Goal: Find specific page/section: Find specific page/section

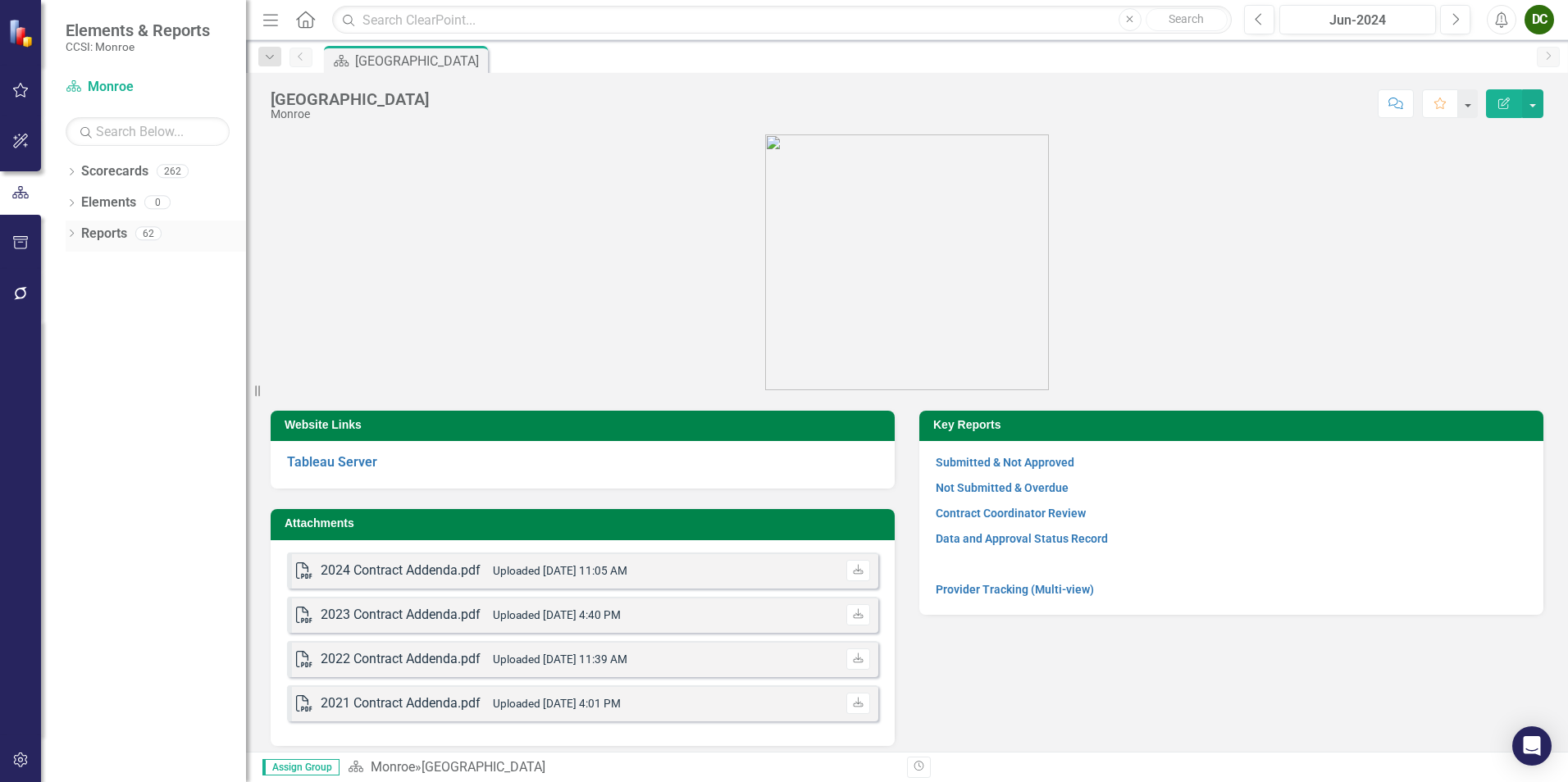
click at [72, 233] on icon "Dropdown" at bounding box center [71, 235] width 12 height 9
click at [76, 352] on icon "Dropdown" at bounding box center [79, 352] width 12 height 9
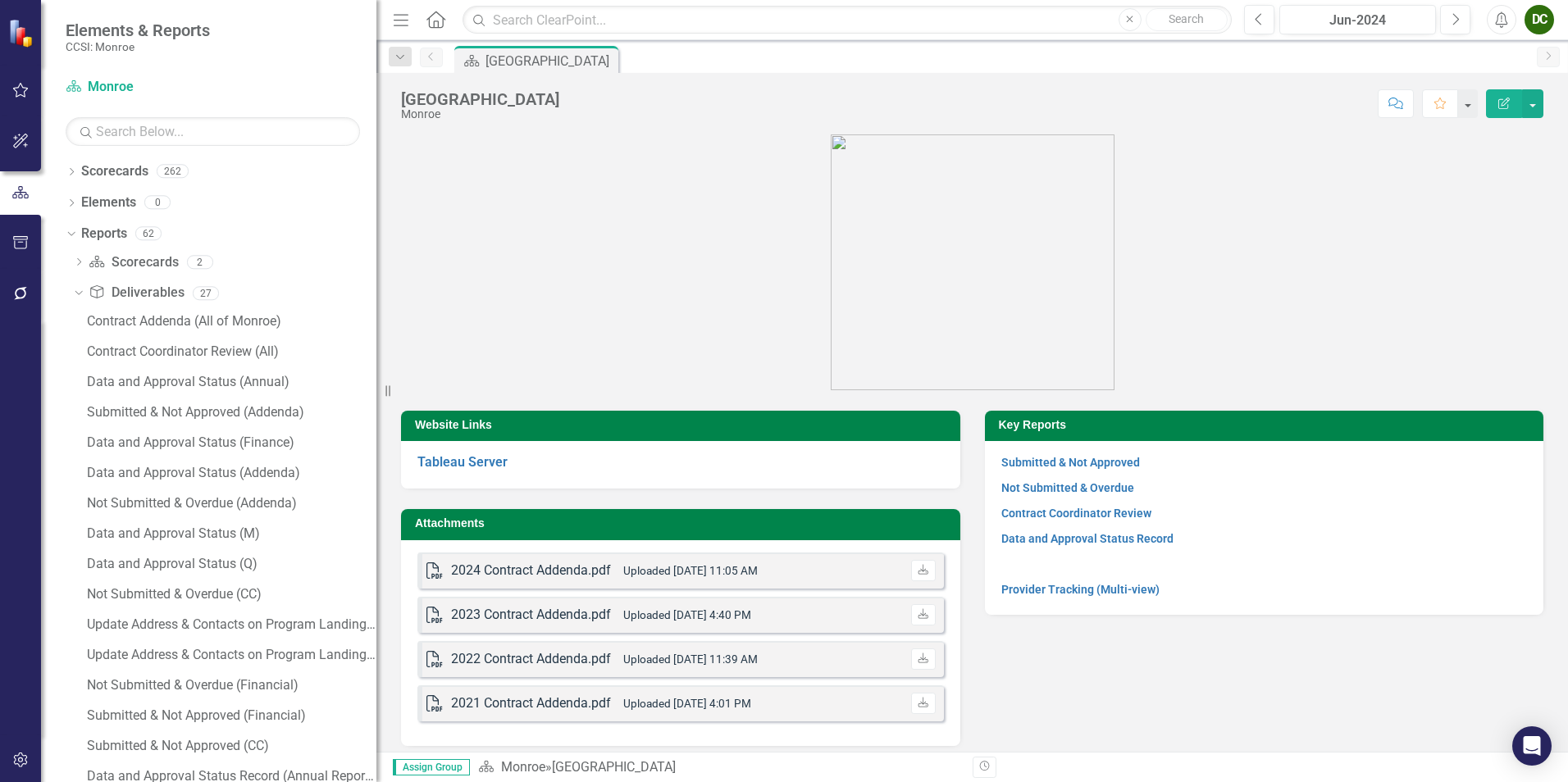
drag, startPoint x: 254, startPoint y: 391, endPoint x: 376, endPoint y: 381, distance: 122.4
click at [376, 381] on div "Resize" at bounding box center [382, 391] width 13 height 782
click at [233, 709] on div "Submitted & Not Approved (Financial)" at bounding box center [231, 716] width 289 height 14
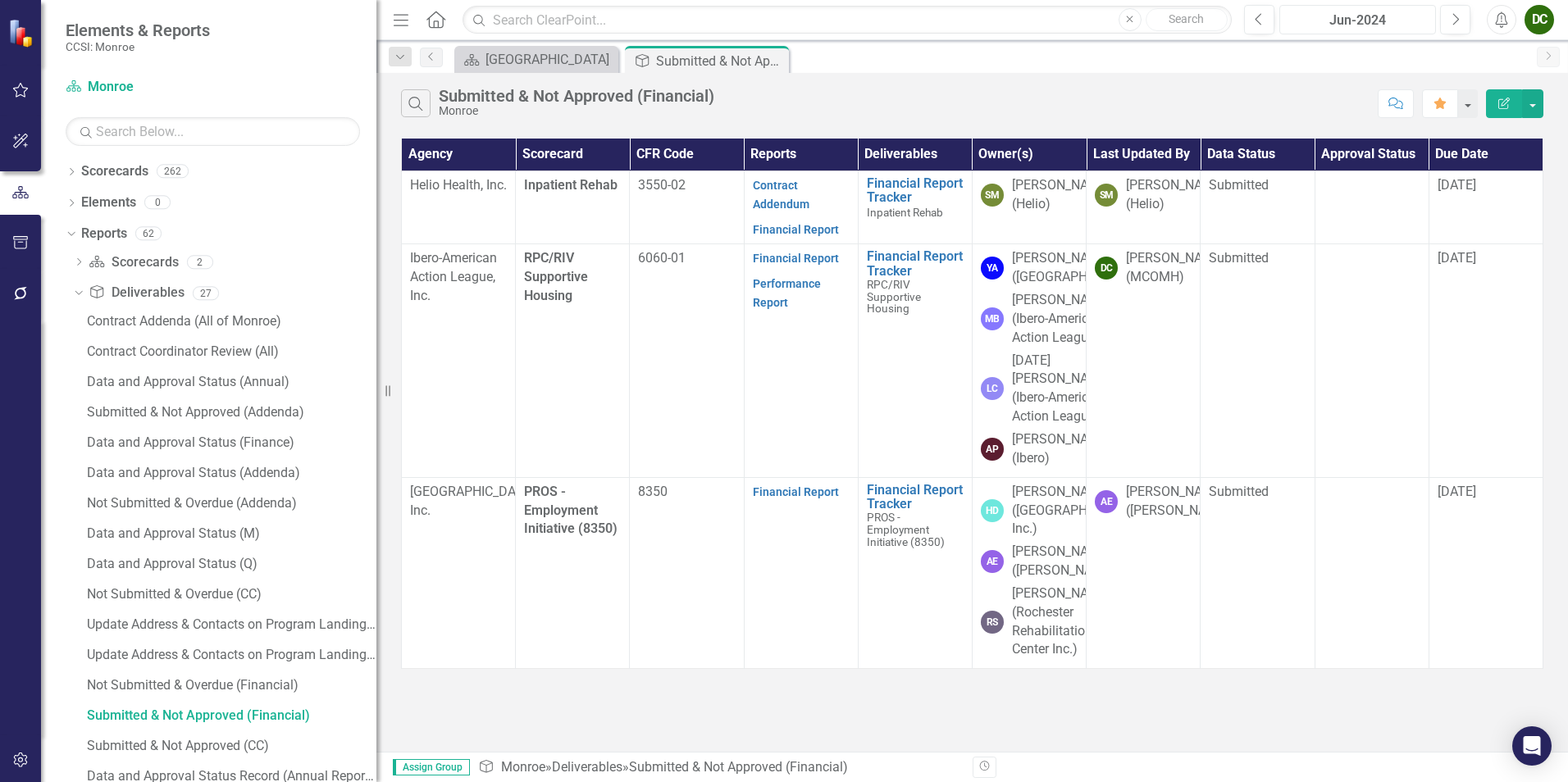
click at [1346, 14] on div "Jun-2024" at bounding box center [1358, 21] width 145 height 20
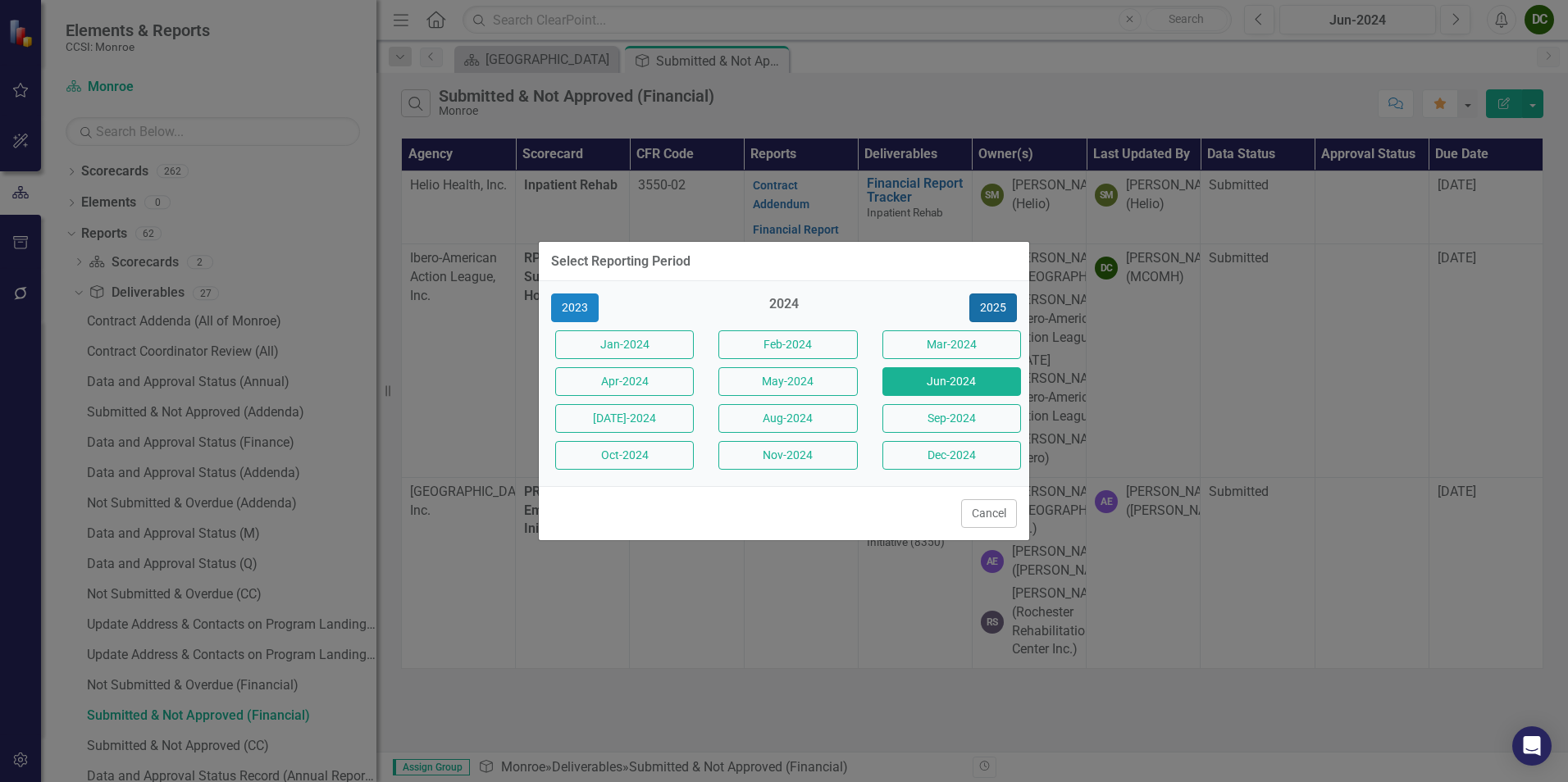
click at [991, 310] on button "2025" at bounding box center [992, 308] width 47 height 29
click at [584, 315] on button "2024" at bounding box center [575, 308] width 47 height 29
click at [584, 313] on button "2023" at bounding box center [575, 308] width 47 height 29
click at [1003, 311] on button "2024" at bounding box center [992, 308] width 47 height 29
click at [1003, 311] on button "2025" at bounding box center [992, 308] width 47 height 29
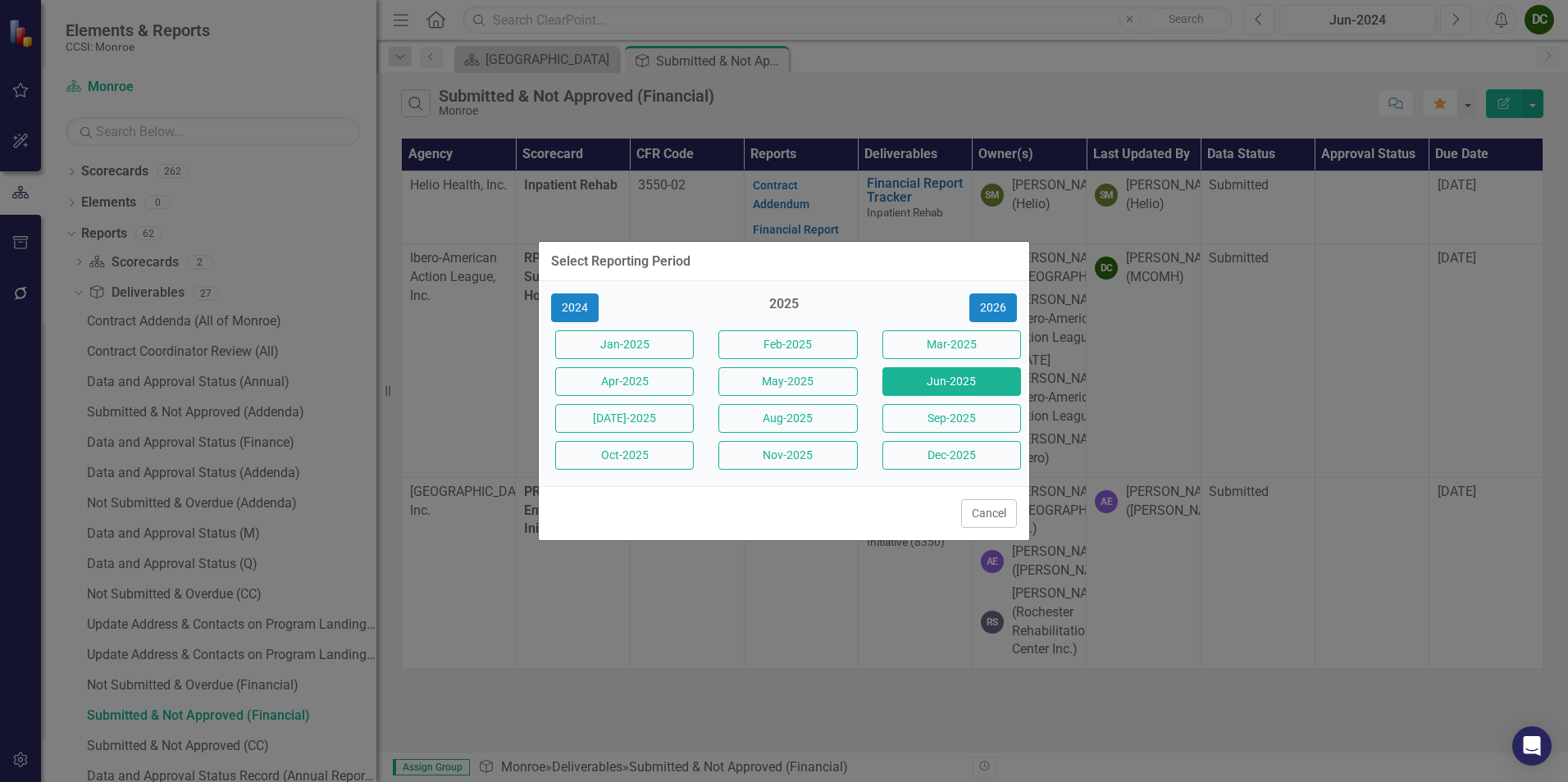
click at [983, 385] on button "Jun-2025" at bounding box center [951, 381] width 139 height 29
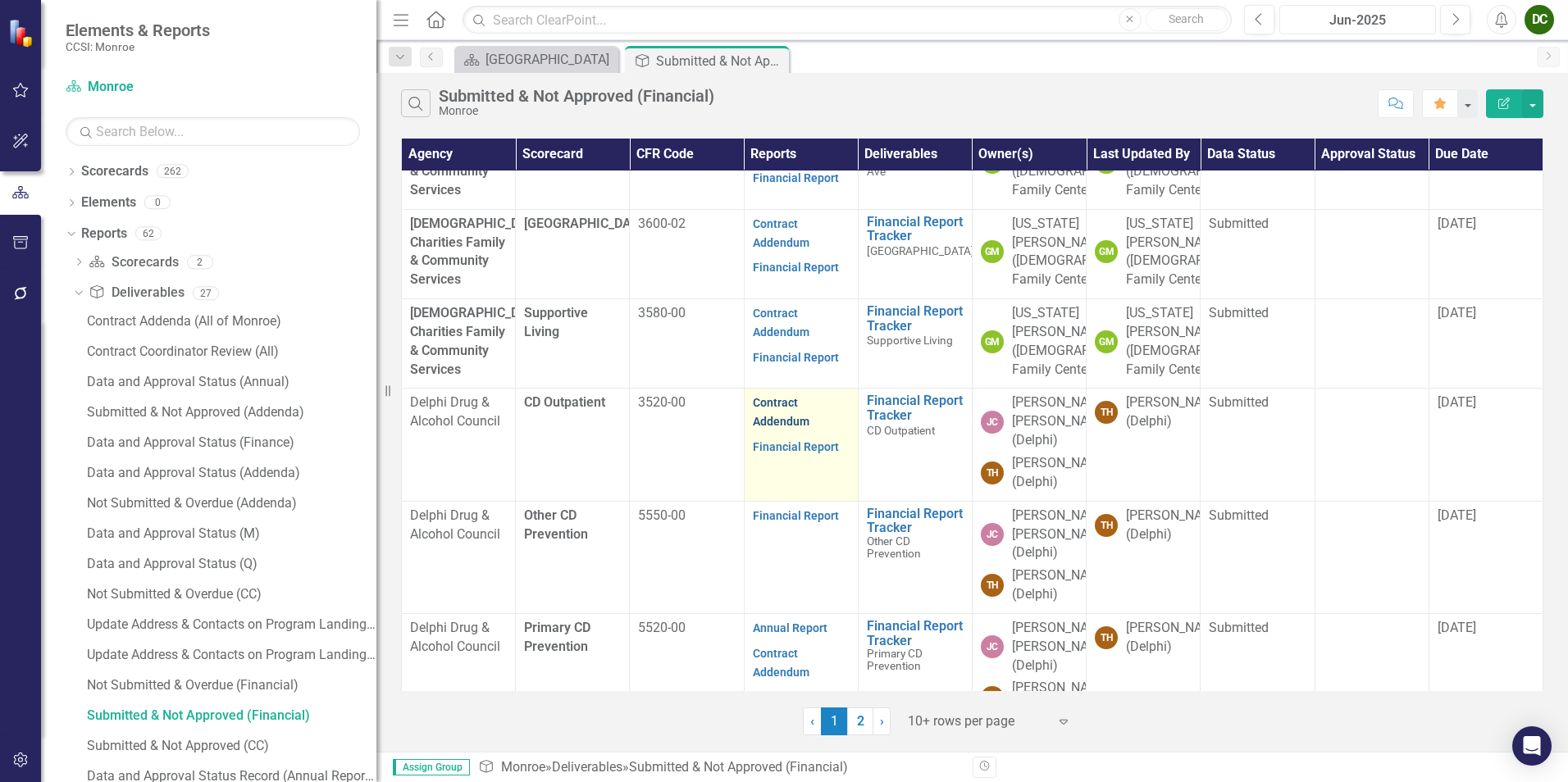
scroll to position [576, 0]
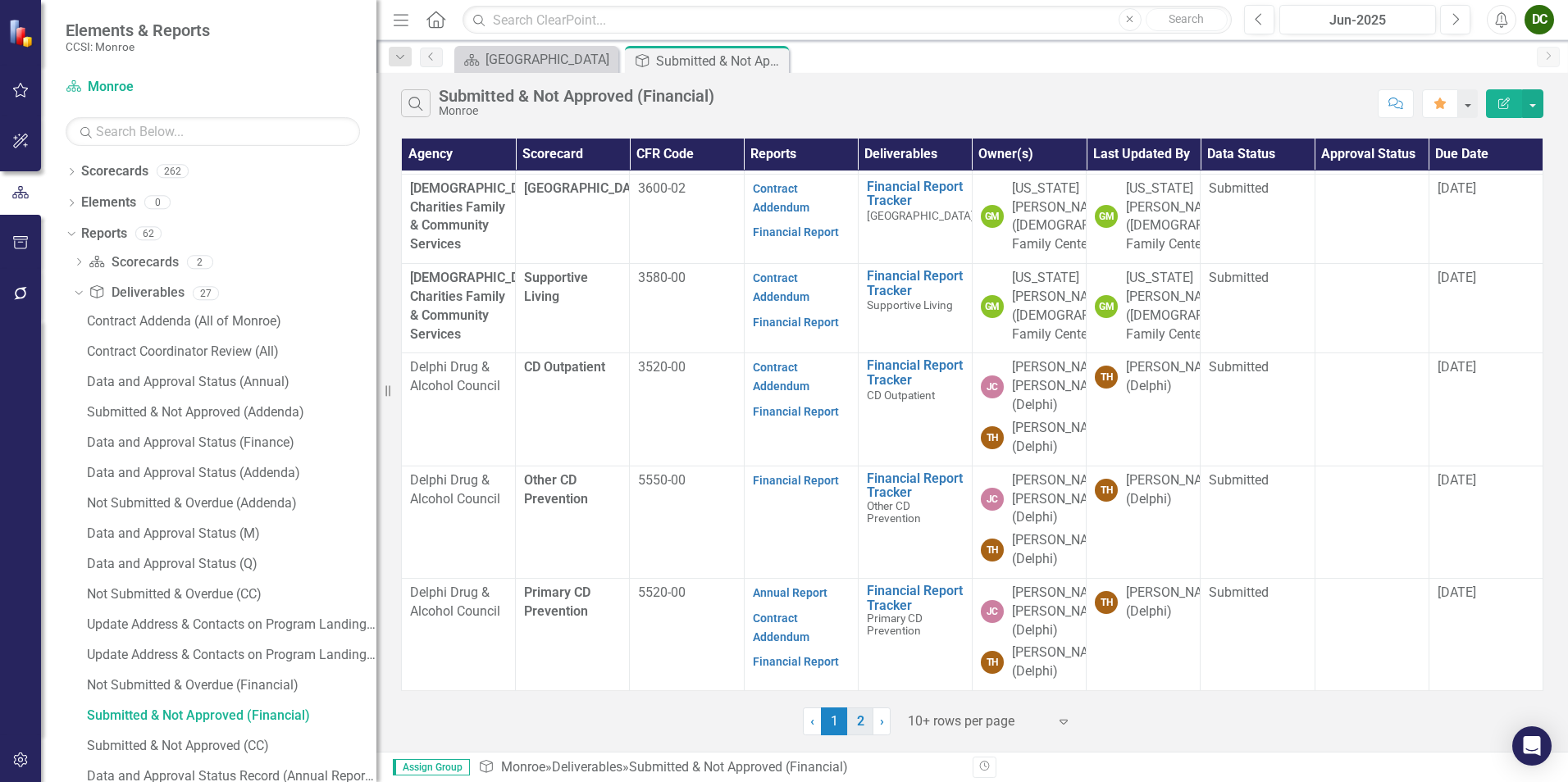
click at [855, 718] on link "2" at bounding box center [859, 721] width 26 height 28
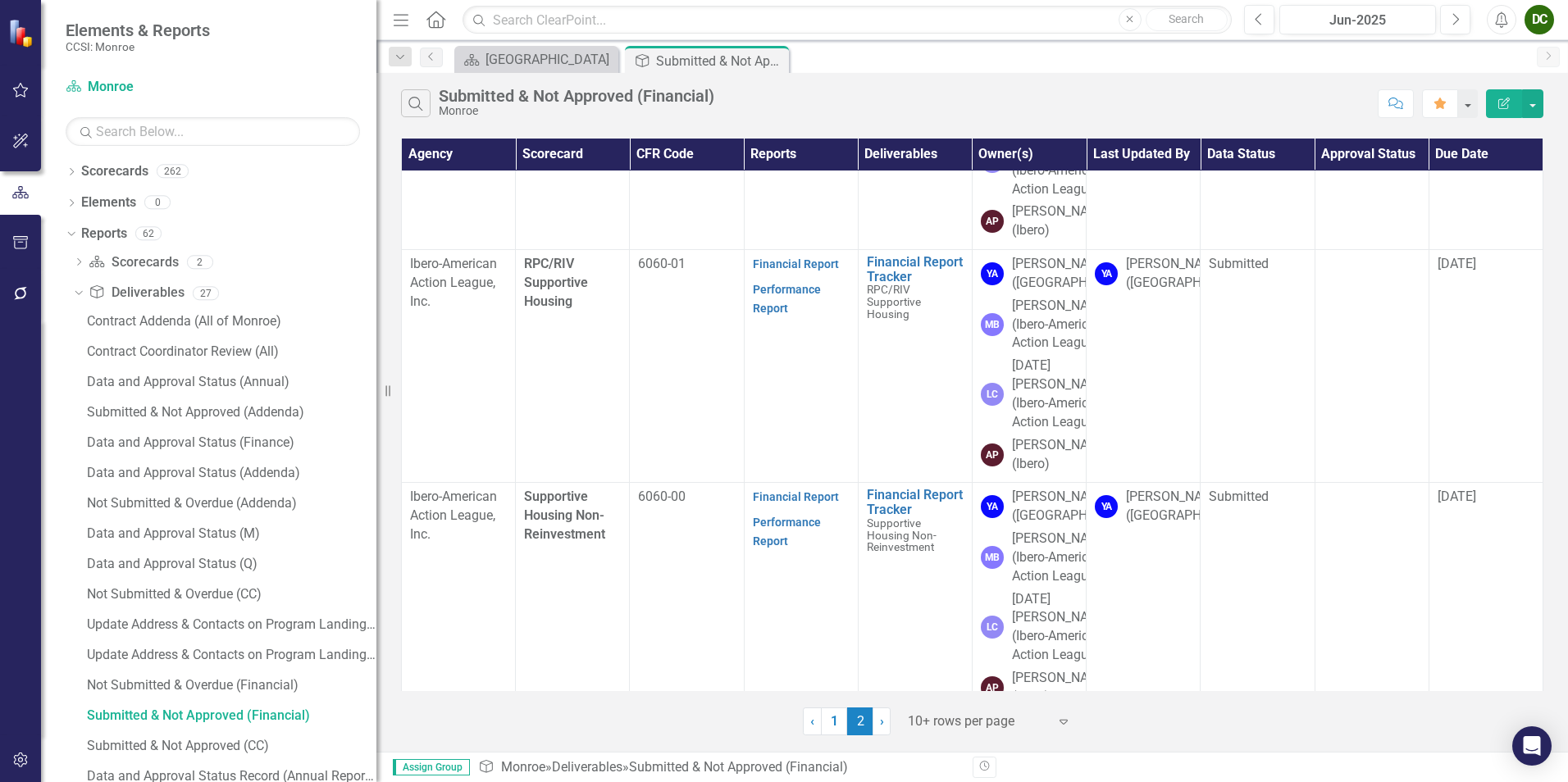
scroll to position [400, 0]
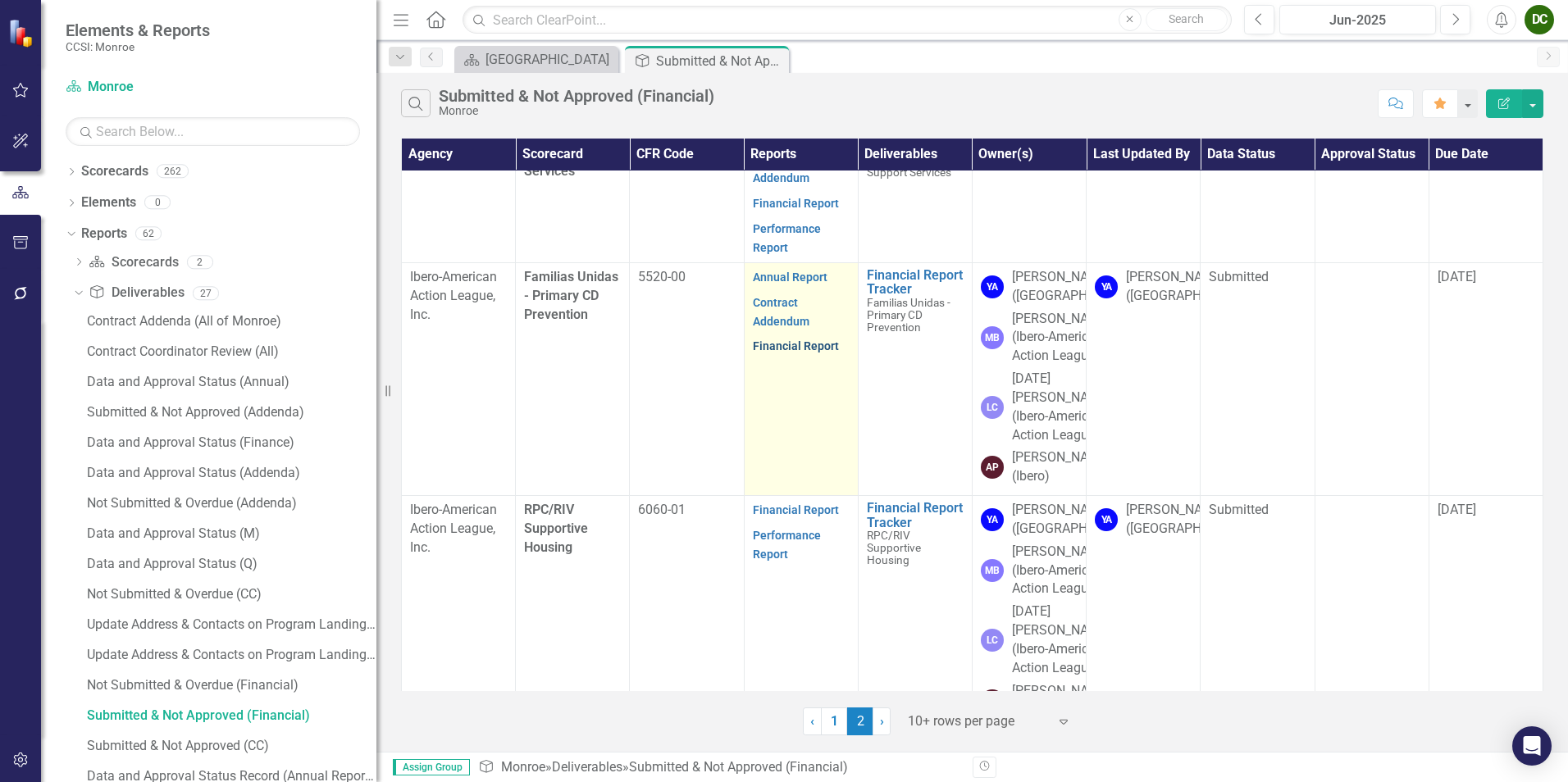
click at [775, 352] on link "Financial Report" at bounding box center [795, 346] width 86 height 13
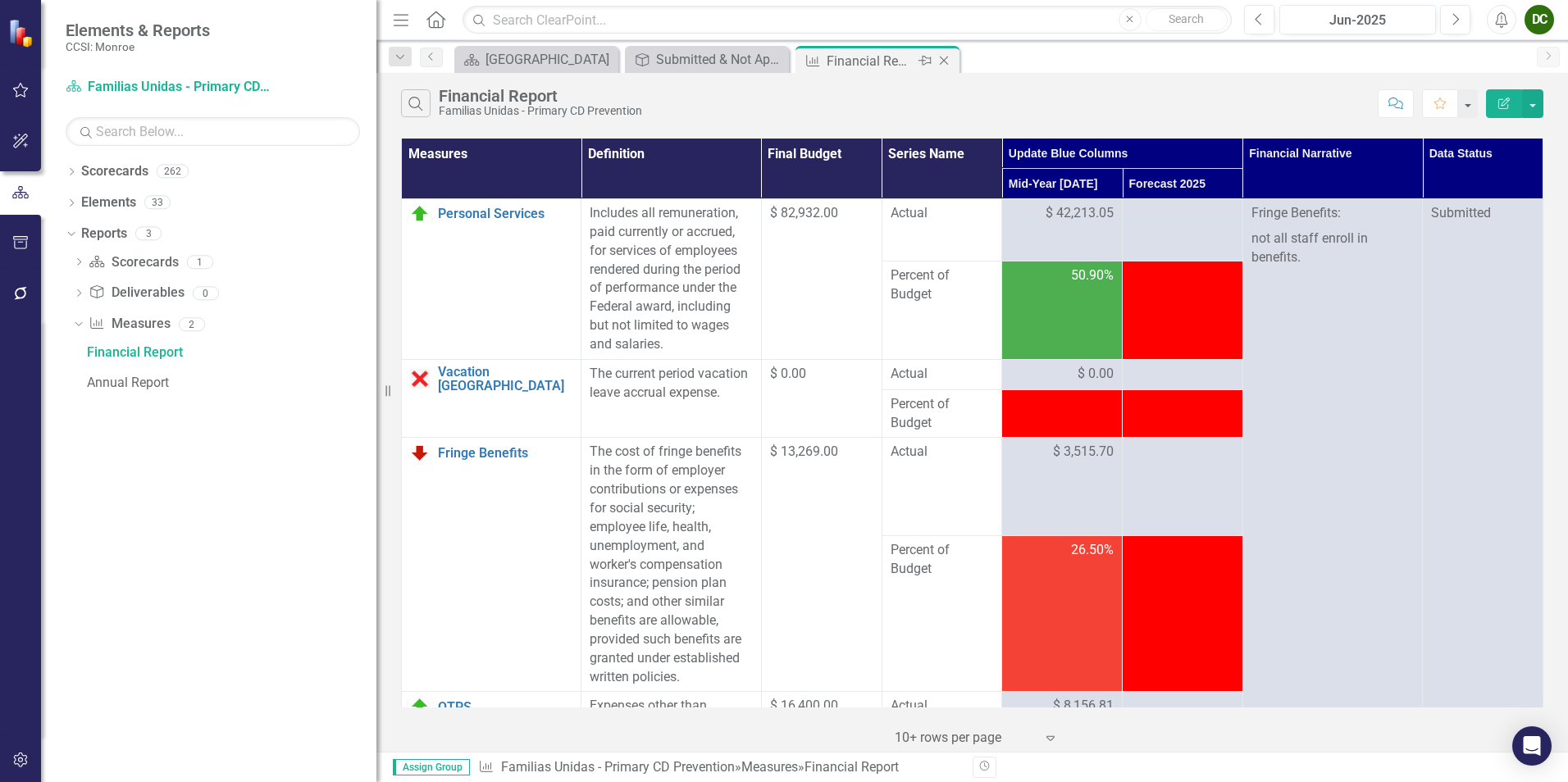
click at [946, 63] on icon "Close" at bounding box center [944, 61] width 16 height 13
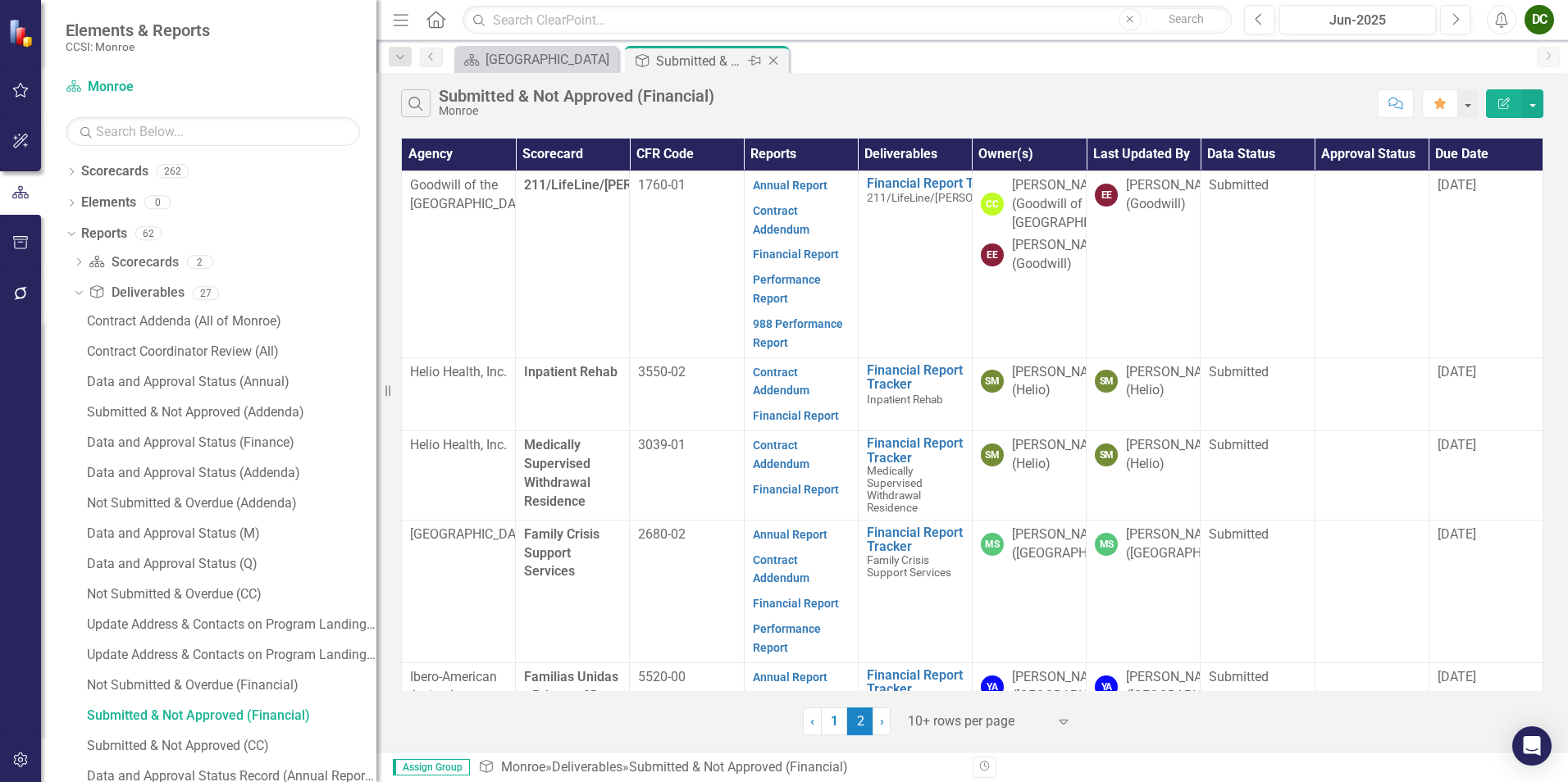
click at [773, 58] on icon "Close" at bounding box center [773, 61] width 16 height 13
